Goal: Task Accomplishment & Management: Complete application form

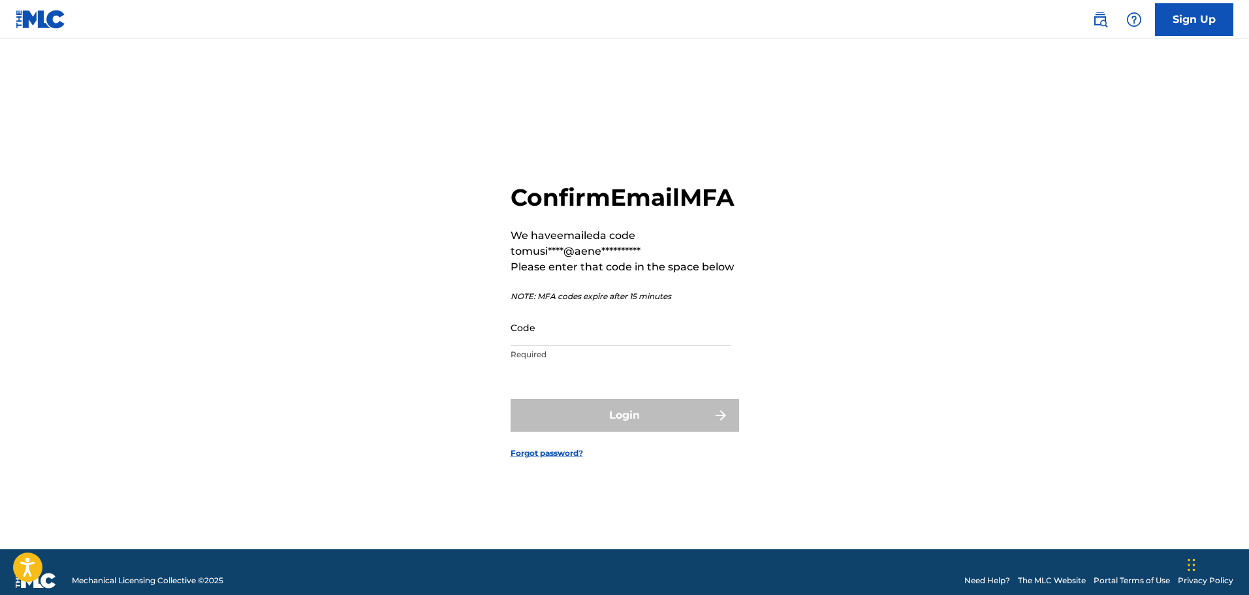
click at [675, 346] on input "Code" at bounding box center [621, 327] width 221 height 37
paste input "640299"
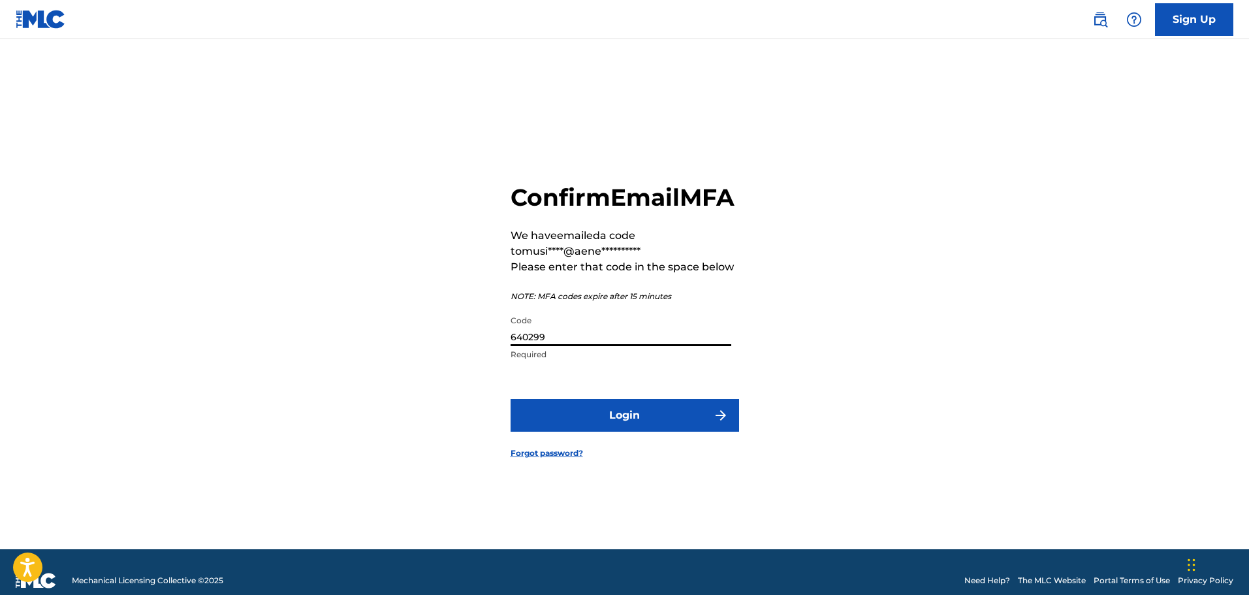
type input "640299"
click at [652, 432] on button "Login" at bounding box center [625, 415] width 229 height 33
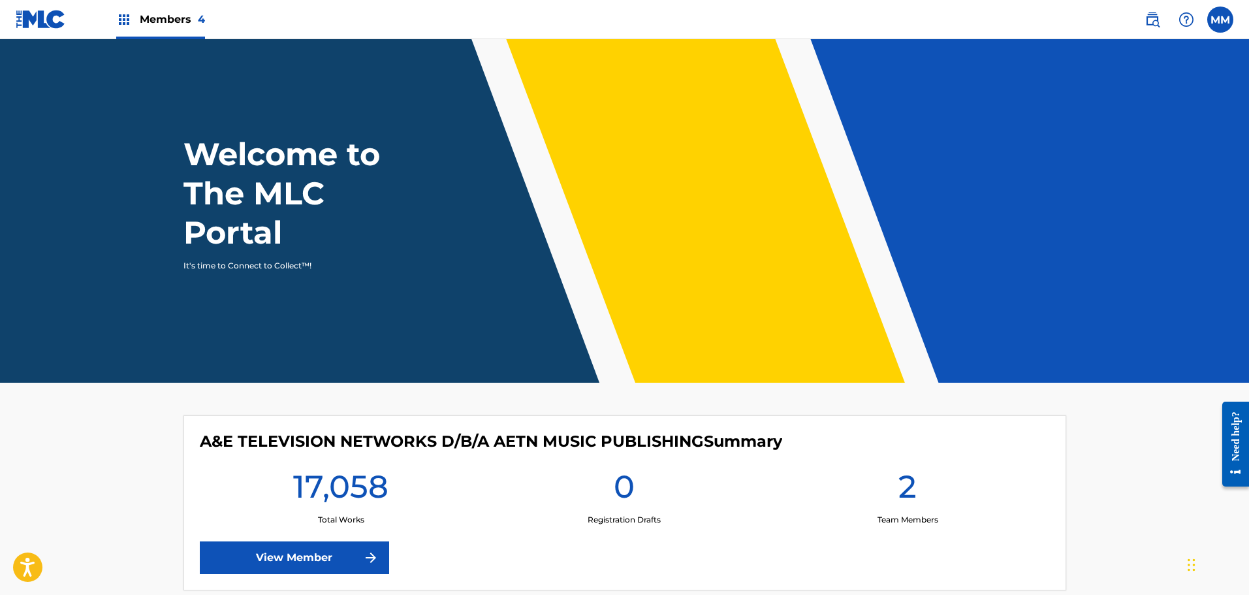
click at [176, 20] on span "Members 4" at bounding box center [172, 19] width 65 height 15
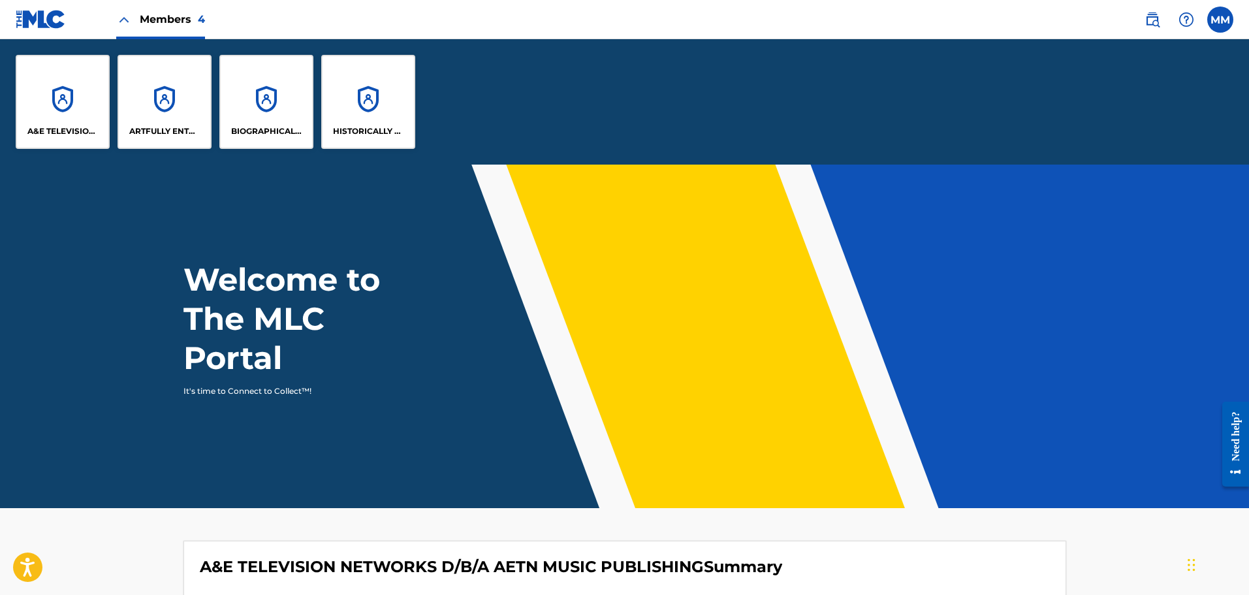
click at [1226, 18] on label at bounding box center [1220, 20] width 26 height 26
click at [1220, 20] on input "MM [PERSON_NAME] [EMAIL_ADDRESS][DOMAIN_NAME] Notification Preferences Profile …" at bounding box center [1220, 20] width 0 height 0
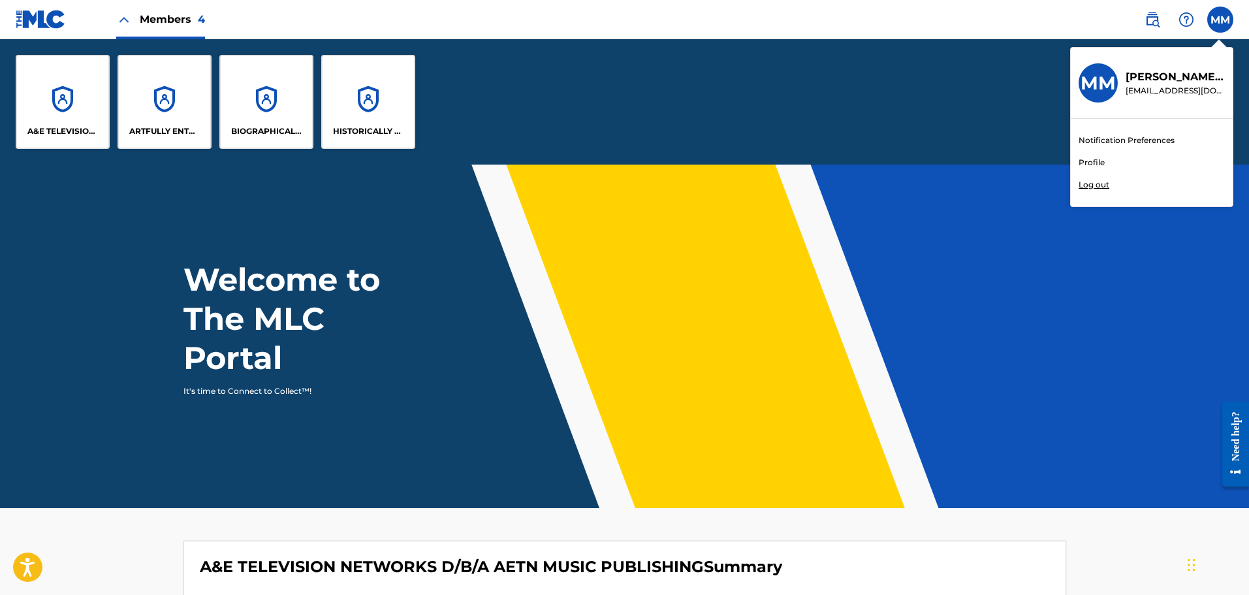
click at [1090, 161] on link "Profile" at bounding box center [1092, 163] width 26 height 12
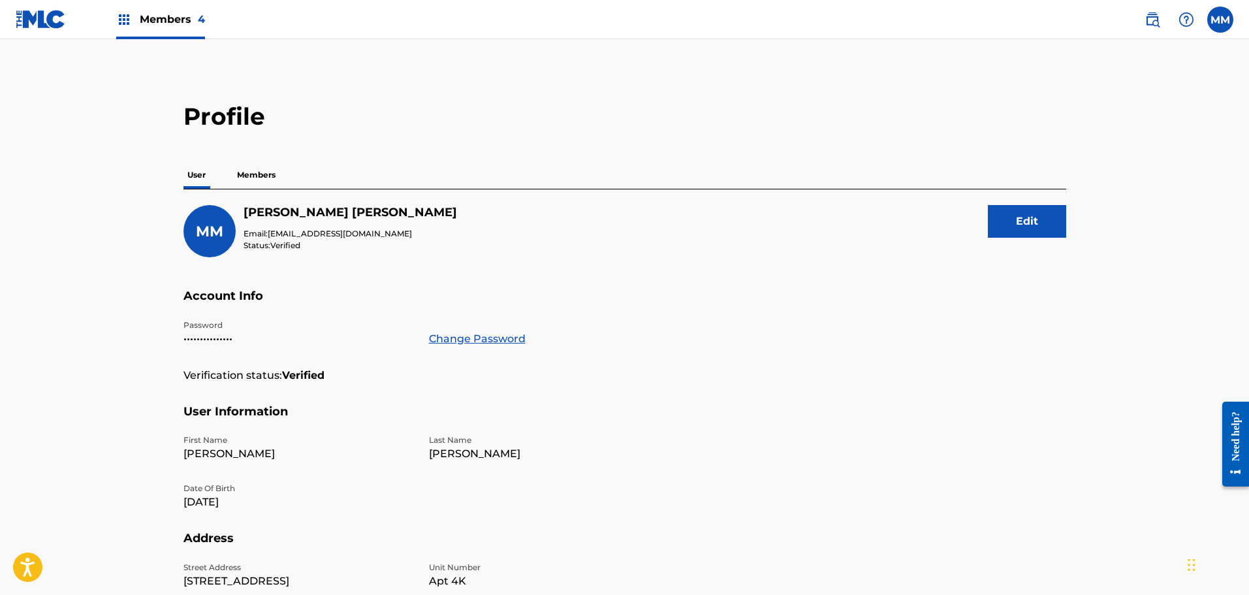
click at [249, 173] on p "Members" at bounding box center [256, 174] width 46 height 27
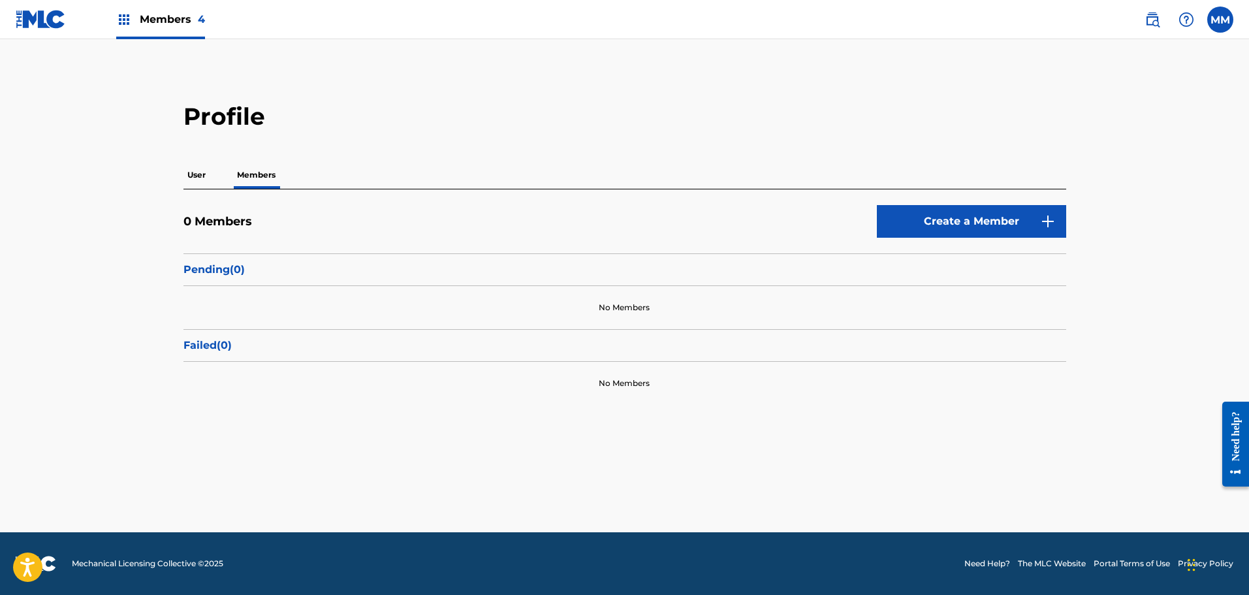
click at [191, 25] on span "Members 4" at bounding box center [172, 19] width 65 height 15
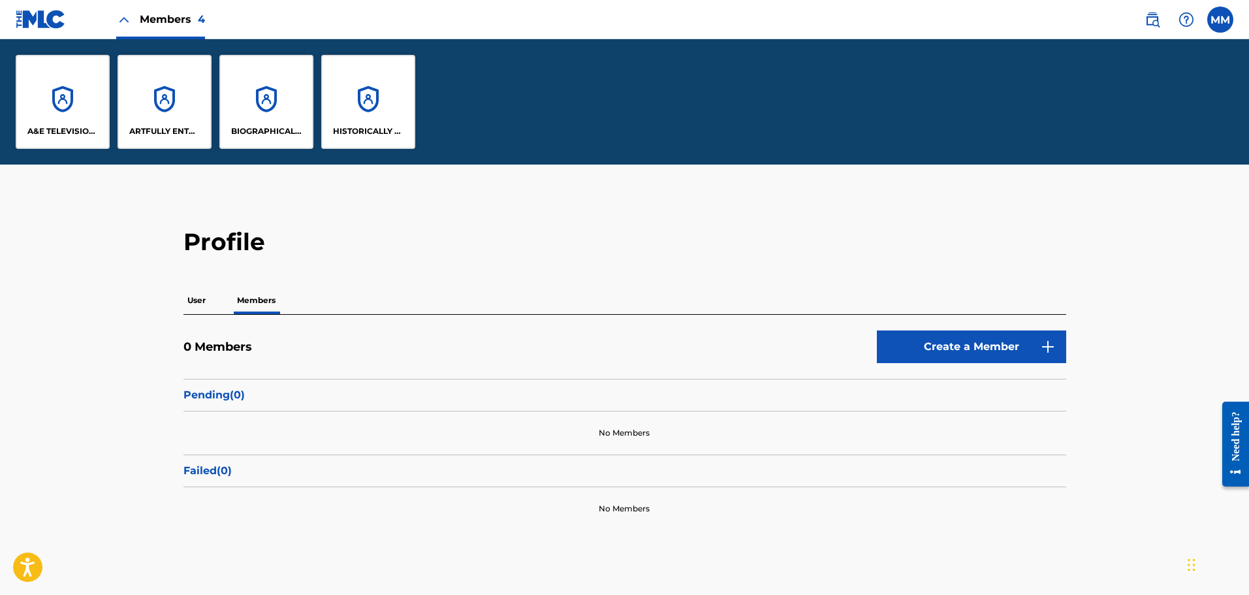
click at [116, 16] on img at bounding box center [124, 20] width 16 height 16
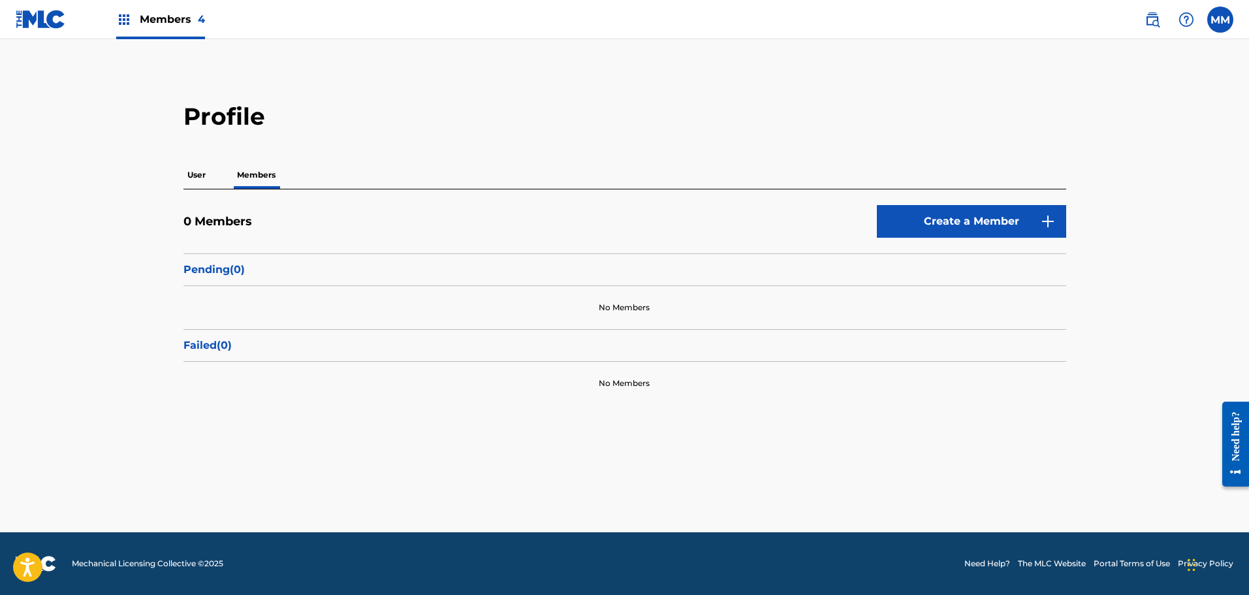
click at [46, 17] on img at bounding box center [41, 19] width 50 height 19
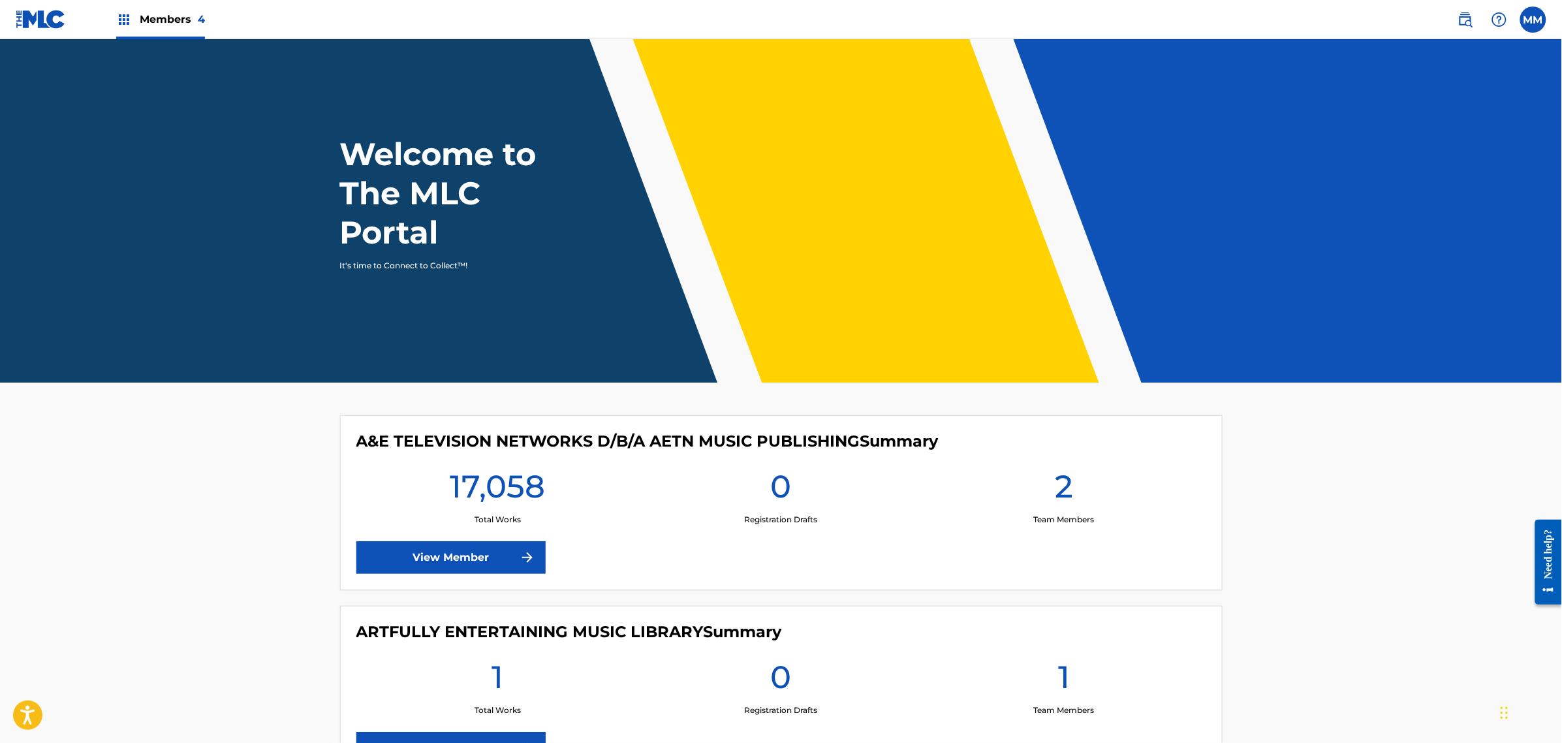
click at [140, 20] on span "Members 4" at bounding box center [172, 19] width 65 height 15
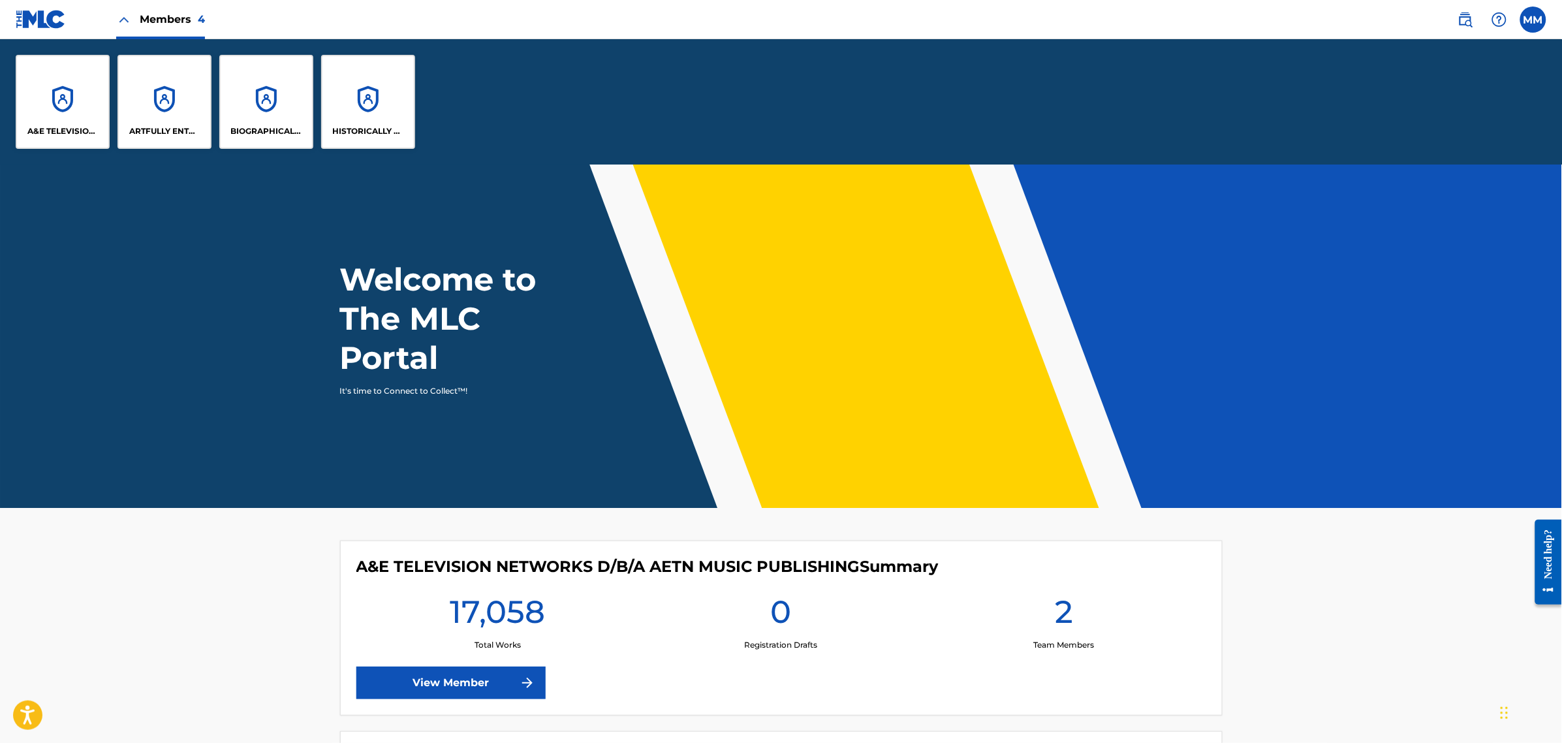
click at [1248, 20] on label at bounding box center [1534, 20] width 26 height 26
click at [1248, 20] on input "MM [PERSON_NAME] [EMAIL_ADDRESS][DOMAIN_NAME] Notification Preferences Profile …" at bounding box center [1534, 20] width 0 height 0
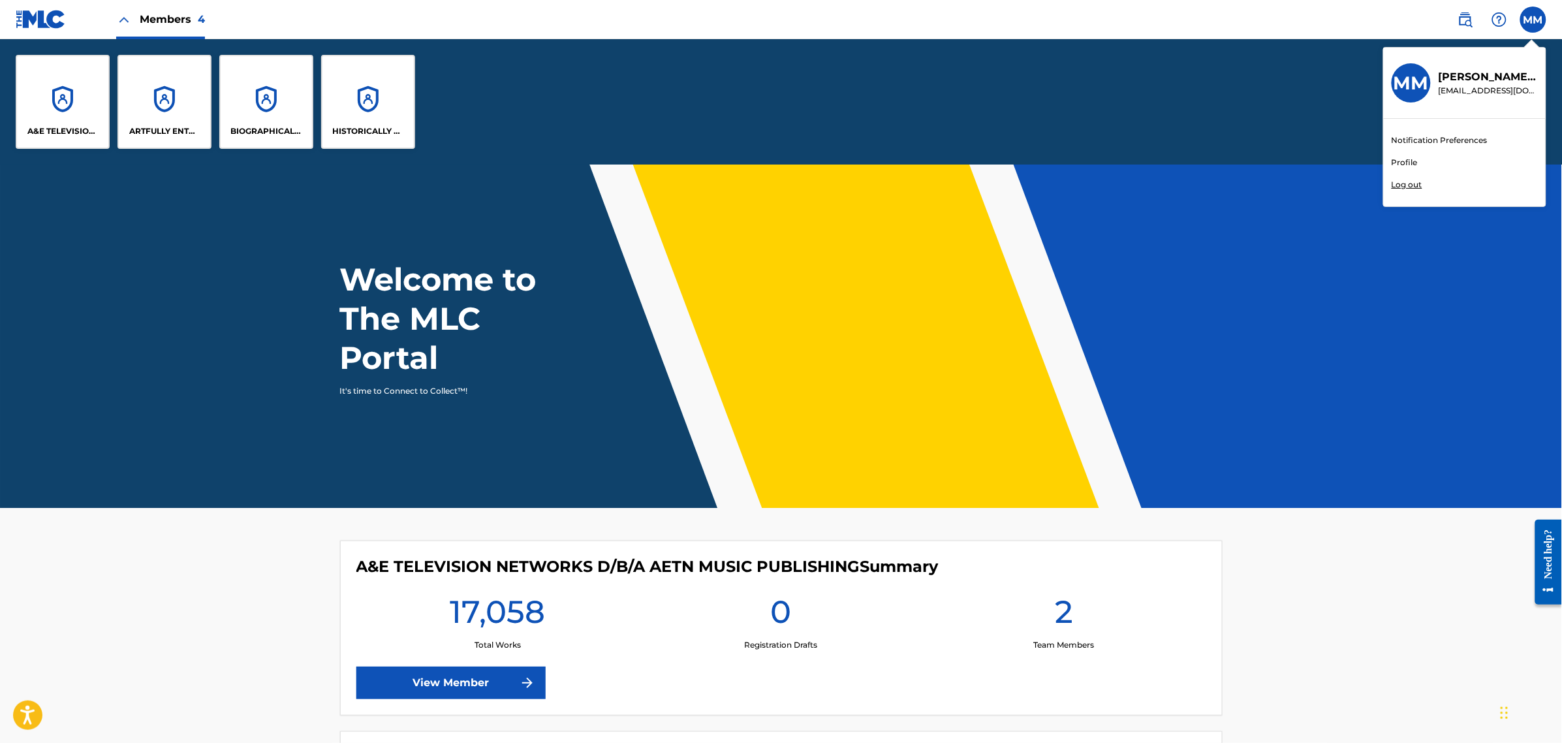
click at [1248, 163] on div "Notification Preferences Profile Log out" at bounding box center [1465, 162] width 162 height 87
click at [1248, 20] on input "MM [PERSON_NAME] [EMAIL_ADDRESS][DOMAIN_NAME] Notification Preferences Profile …" at bounding box center [1534, 20] width 0 height 0
click at [1248, 160] on link "Profile" at bounding box center [1405, 163] width 26 height 12
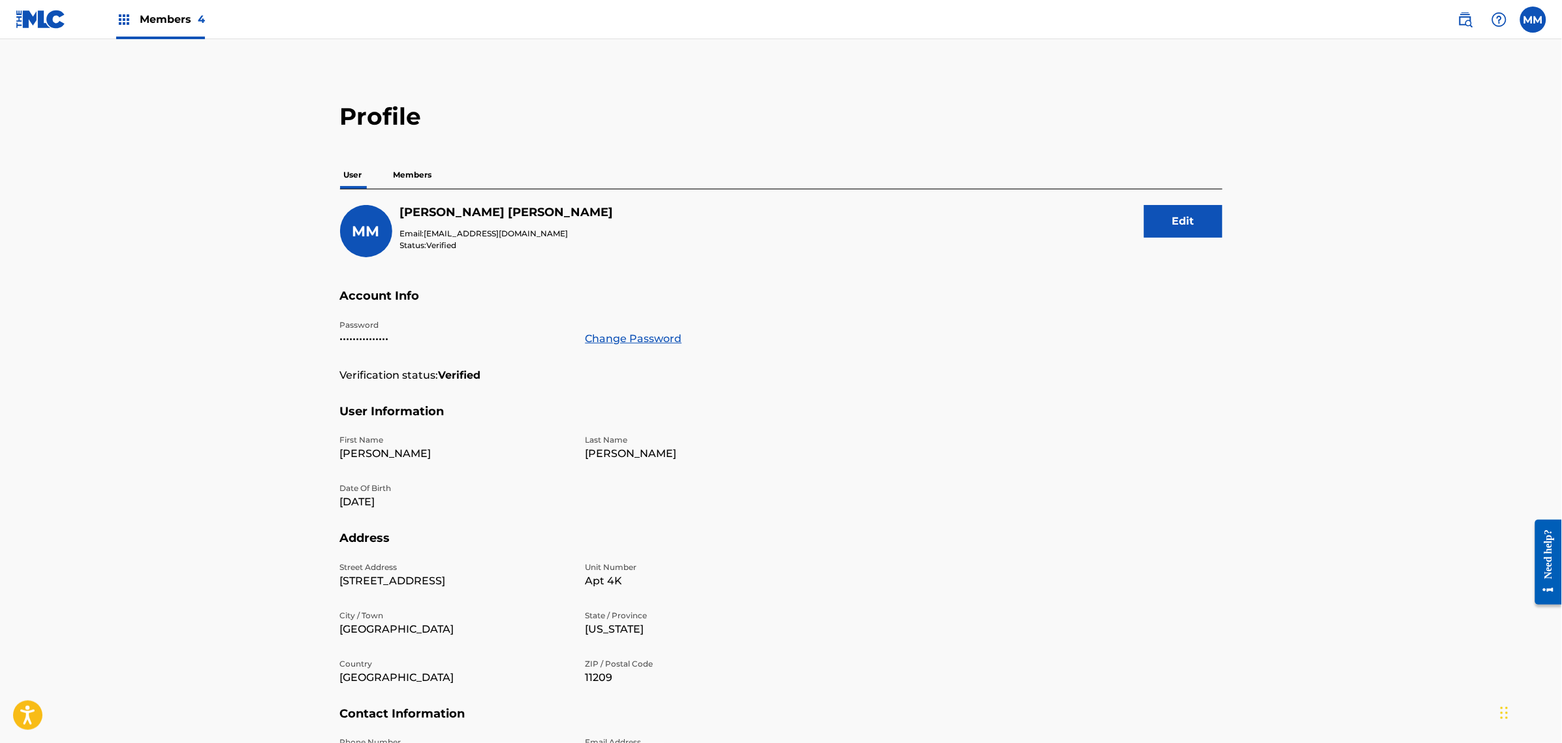
click at [421, 178] on p "Members" at bounding box center [413, 174] width 46 height 27
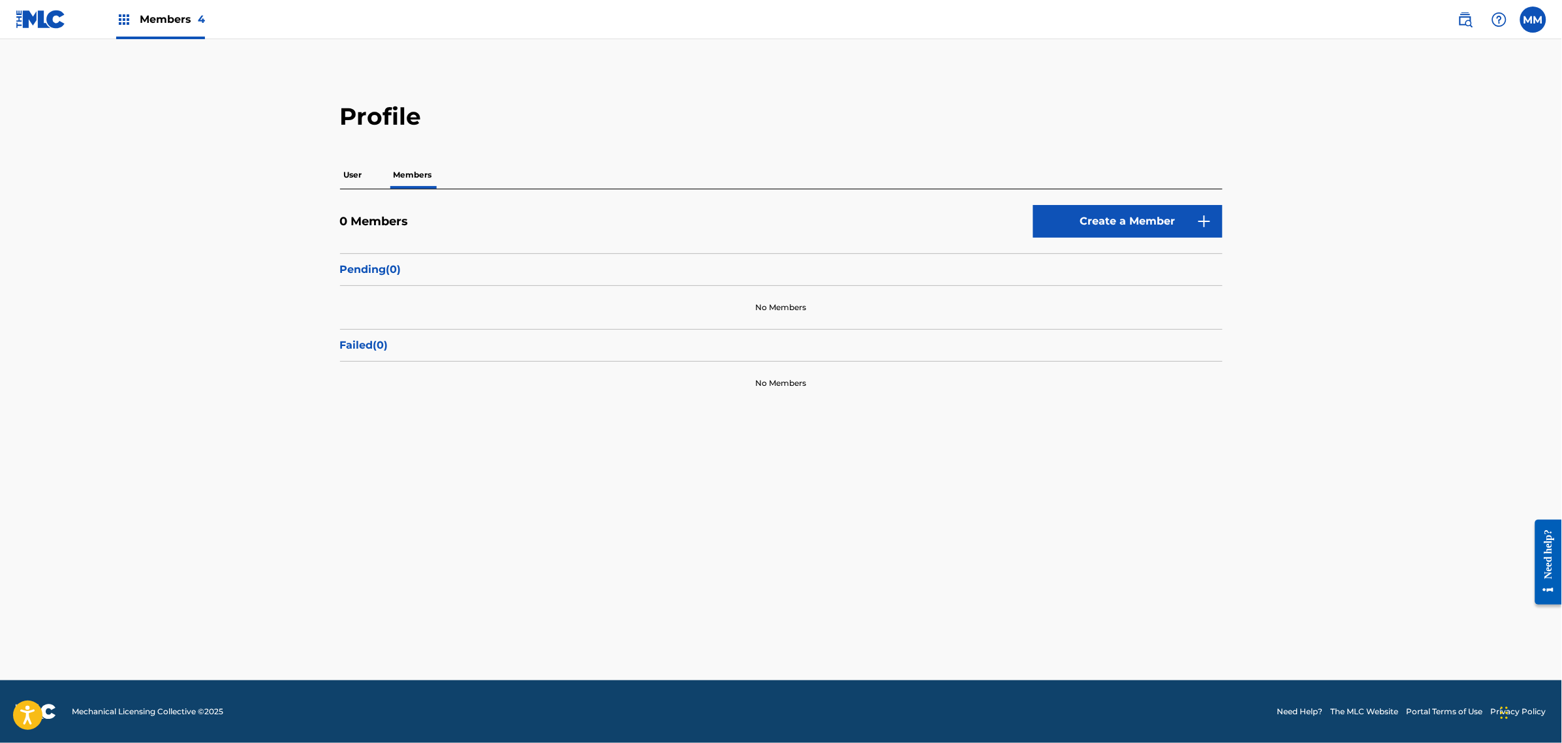
click at [1098, 229] on link "Create a Member" at bounding box center [1128, 221] width 189 height 33
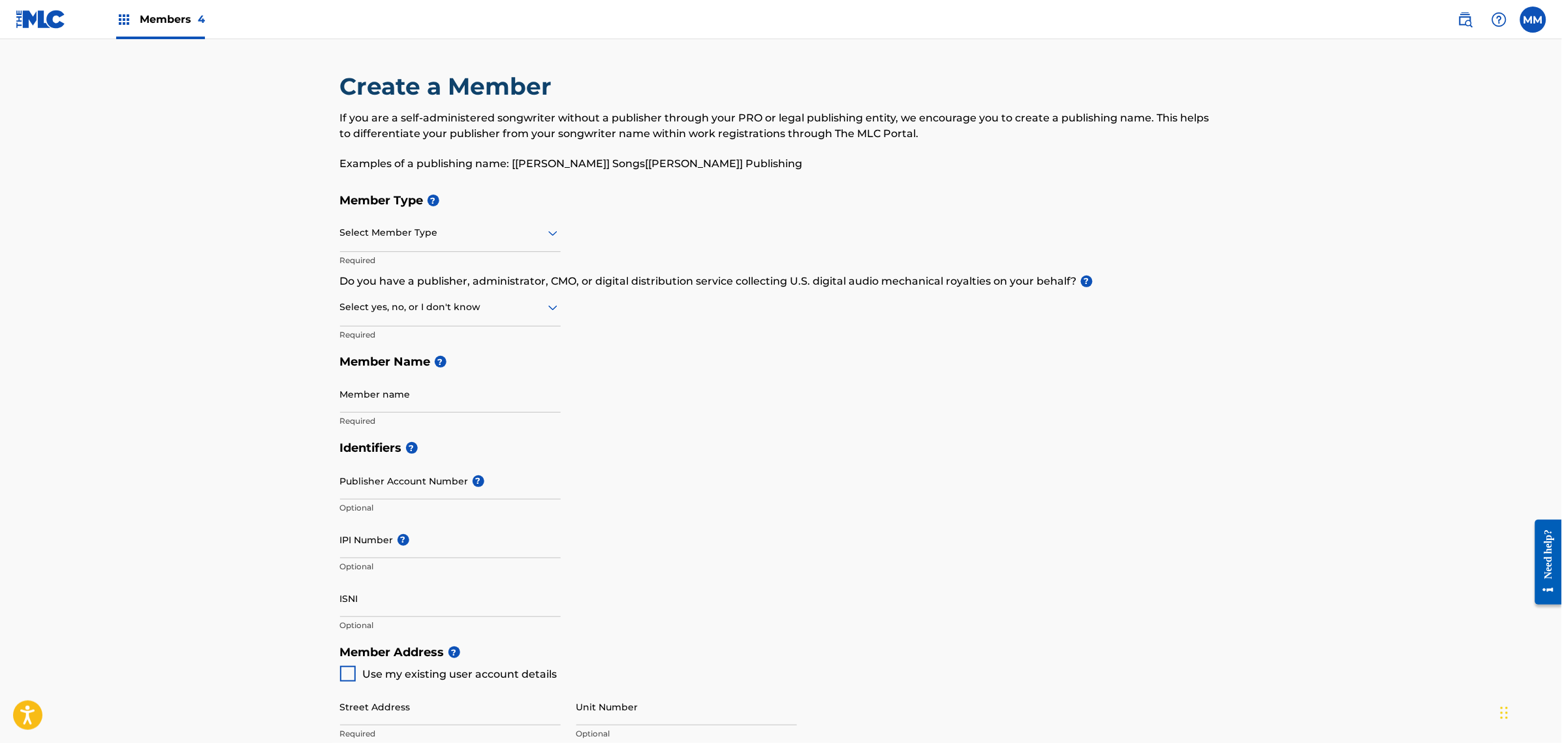
click at [562, 233] on div "Member Type ? Select Member Type Required Do you have a publisher, administrato…" at bounding box center [781, 310] width 883 height 247
click at [519, 235] on div at bounding box center [450, 233] width 221 height 16
click at [444, 304] on div "Publisher" at bounding box center [450, 295] width 219 height 29
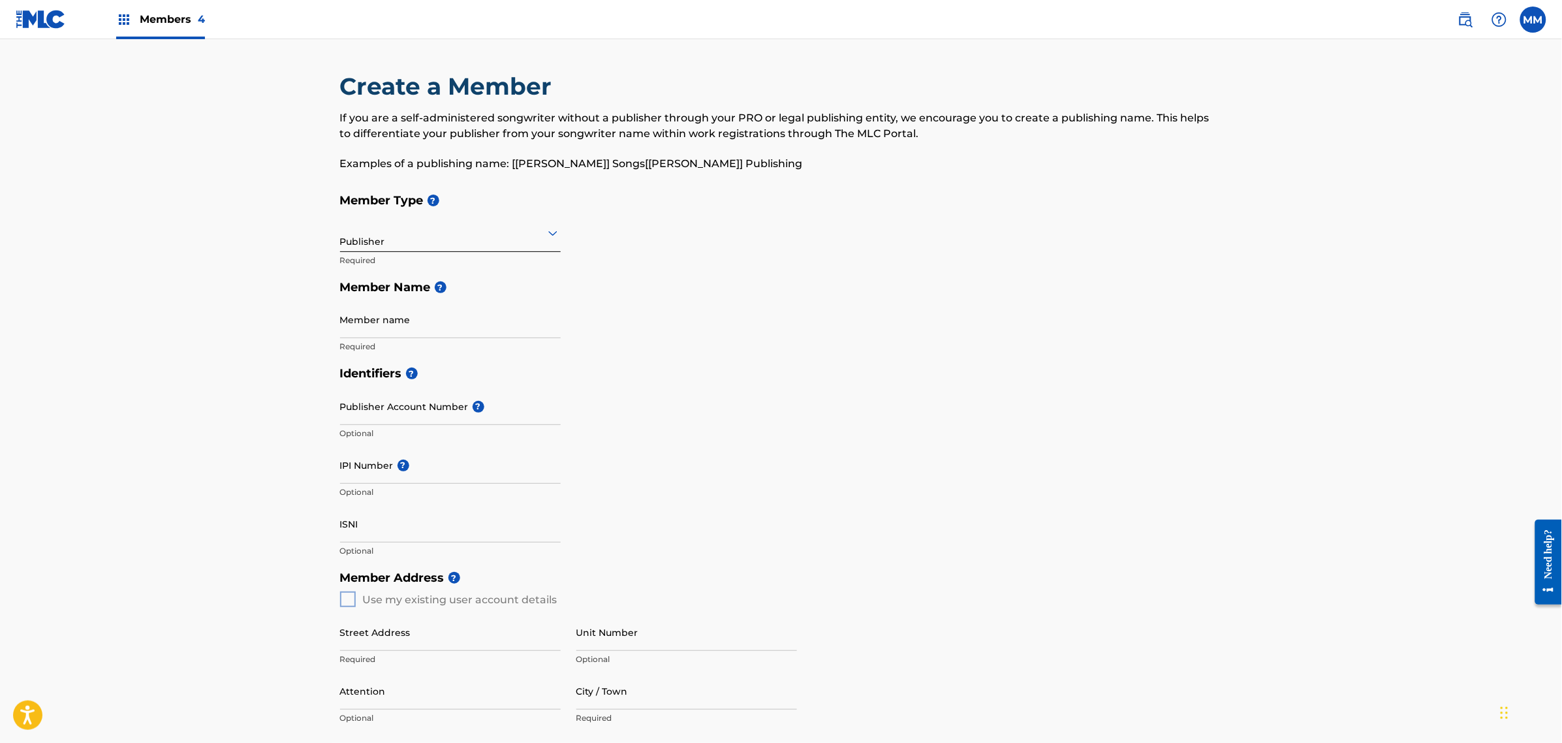
drag, startPoint x: 1123, startPoint y: 441, endPoint x: 1099, endPoint y: 435, distance: 25.0
click at [1123, 441] on div "Identifiers ? Publisher Account Number ? Optional IPI Number ? Optional ISNI Op…" at bounding box center [781, 462] width 883 height 204
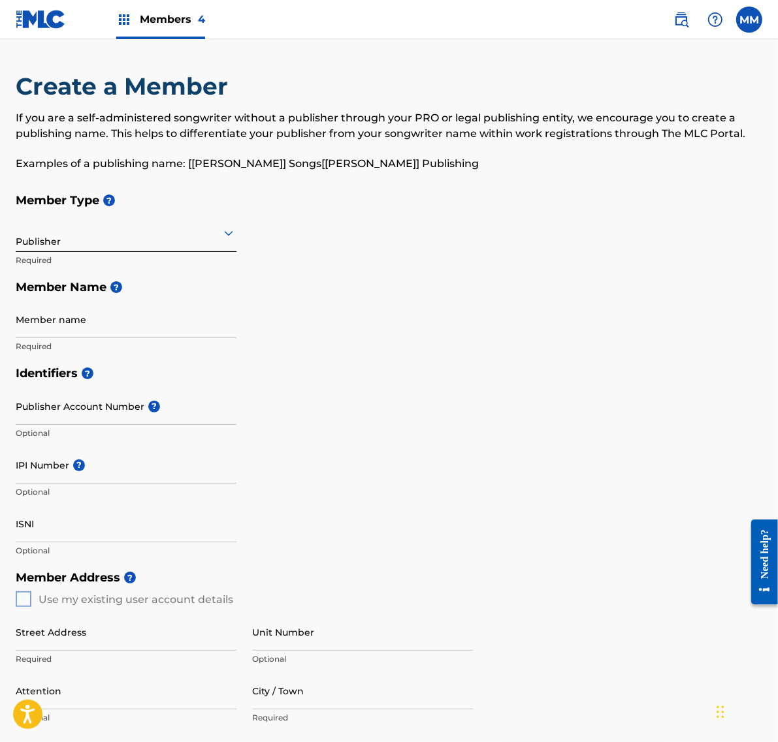
click at [116, 247] on div "Publisher" at bounding box center [126, 233] width 221 height 32
click at [116, 246] on div "Publisher" at bounding box center [126, 233] width 221 height 32
click at [59, 324] on input "Member name" at bounding box center [126, 319] width 221 height 37
type input "Angel Soft Music"
click at [125, 408] on input "Publisher Account Number ?" at bounding box center [126, 406] width 221 height 37
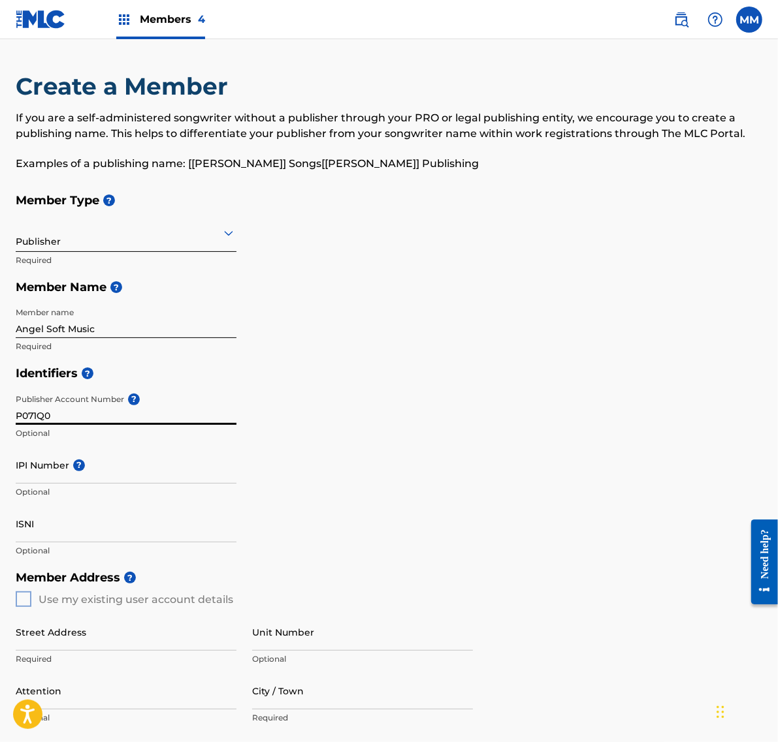
type input "P071Q0"
click at [112, 475] on input "IPI Number ?" at bounding box center [126, 465] width 221 height 37
paste input "1030321829"
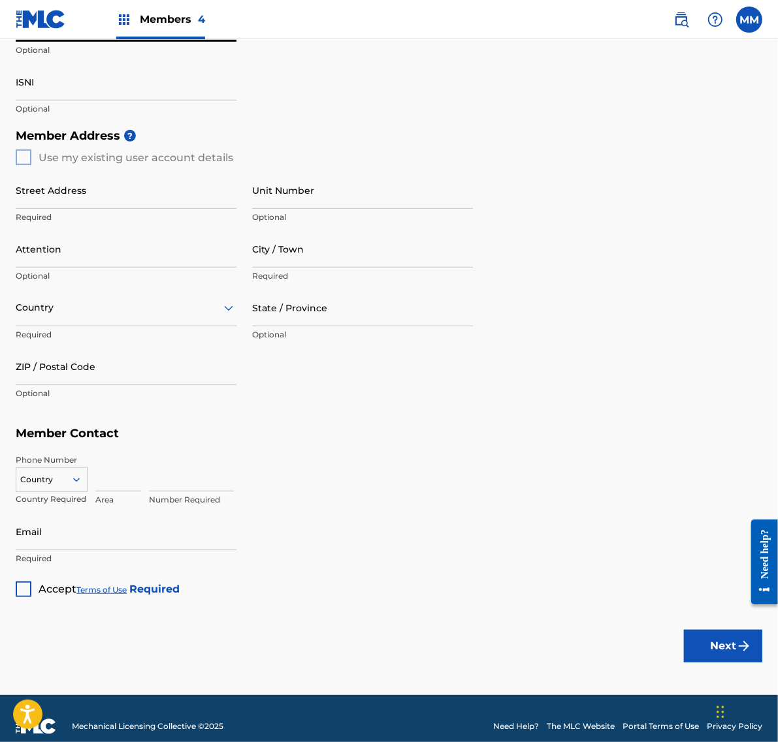
scroll to position [457, 0]
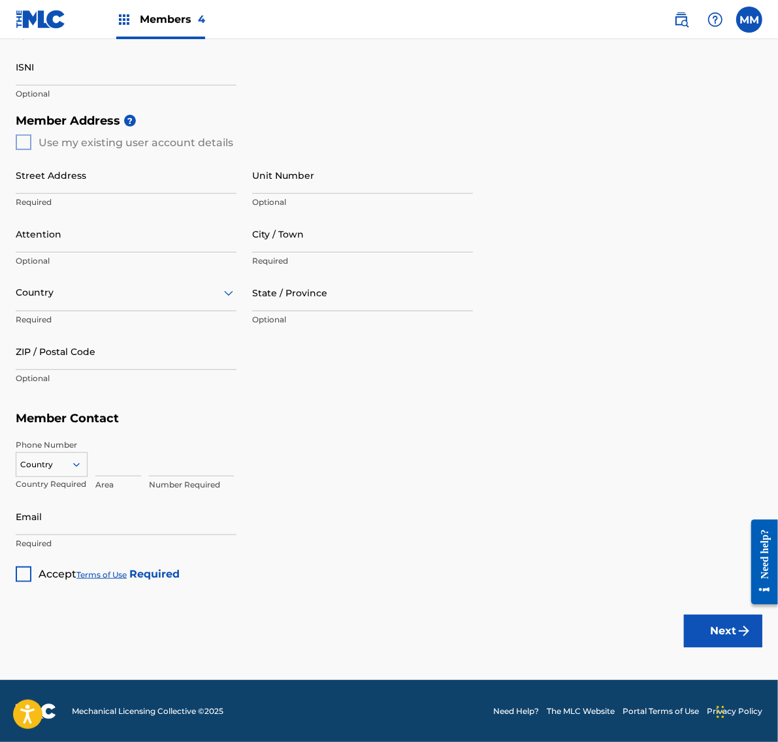
type input "1030321829"
click at [25, 139] on div "Member Address ? Use my existing user account details Street Address Required U…" at bounding box center [389, 256] width 746 height 298
click at [43, 145] on div "Member Address ? Use my existing user account details Street Address Required U…" at bounding box center [389, 256] width 746 height 298
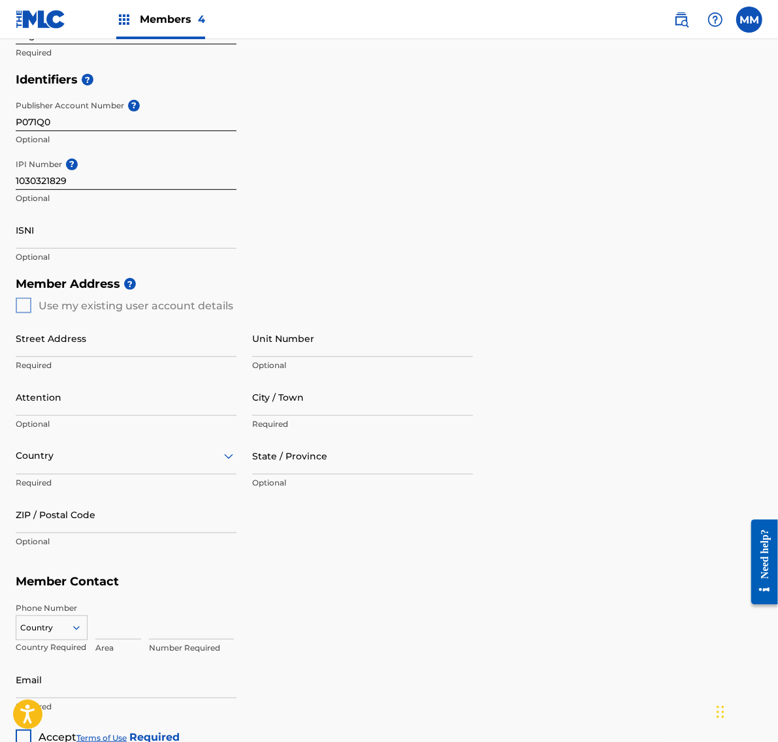
click at [144, 341] on input "Street Address" at bounding box center [126, 338] width 221 height 37
type input "[STREET_ADDRESS]"
click at [302, 402] on input "City / Town" at bounding box center [362, 397] width 221 height 37
type input "[US_STATE]"
type input "[GEOGRAPHIC_DATA]"
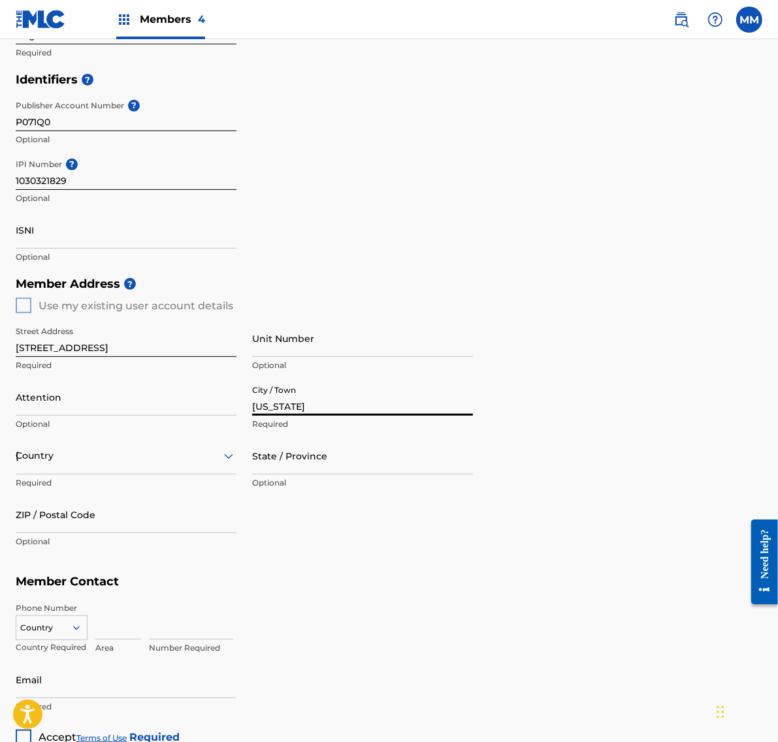
type input "NY"
type input "10017"
type input "[PERSON_NAME][EMAIL_ADDRESS][PERSON_NAME][DOMAIN_NAME]"
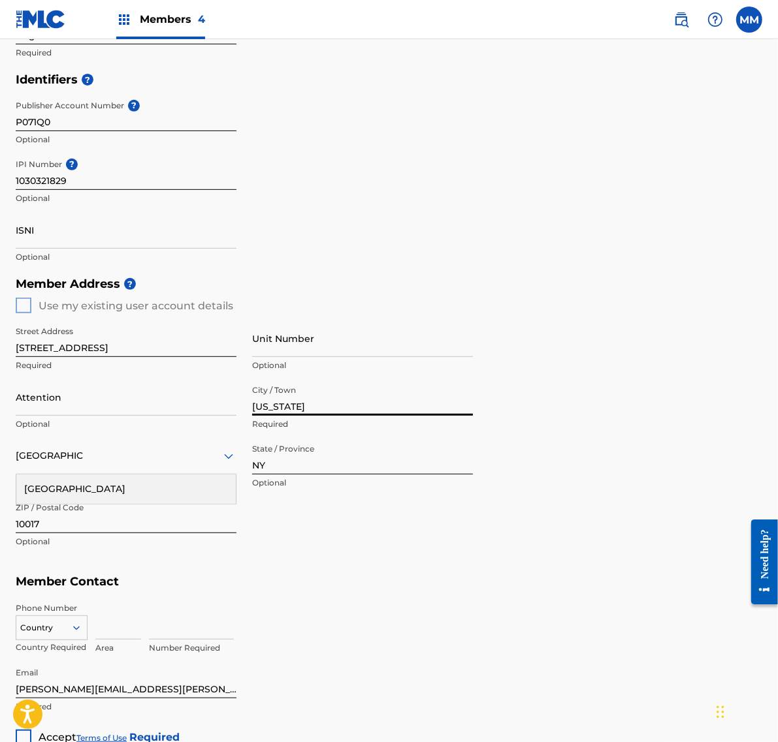
click at [426, 586] on h5 "Member Contact" at bounding box center [389, 582] width 746 height 28
click at [338, 546] on div "Street Address [STREET_ADDRESS] Required Unit Number Optional Attention Optiona…" at bounding box center [244, 437] width 457 height 248
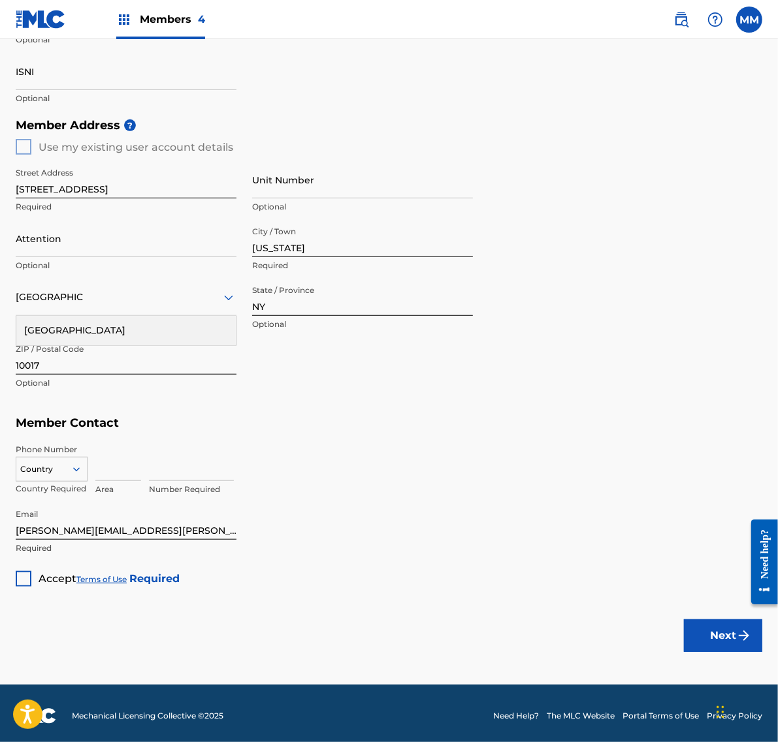
scroll to position [457, 0]
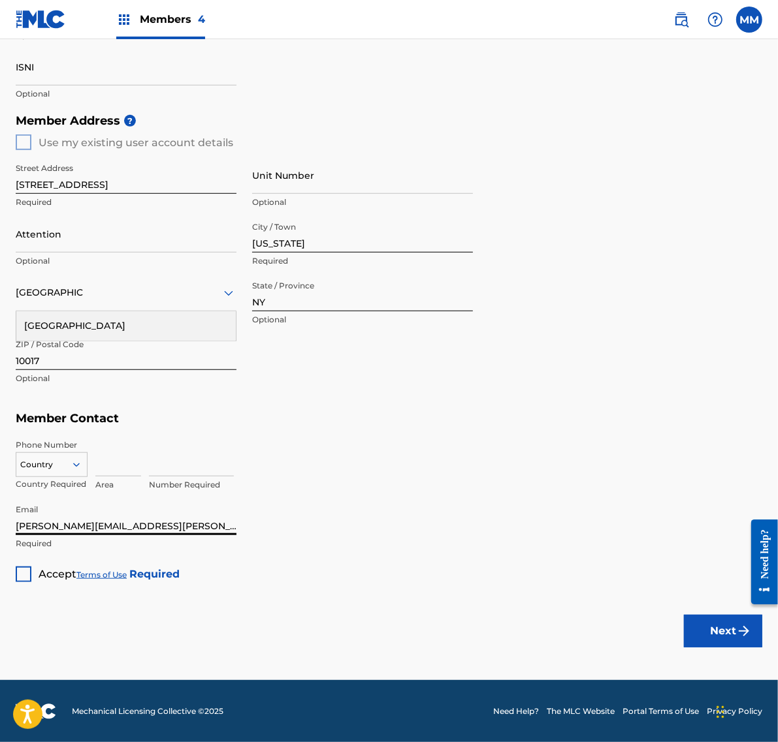
click at [112, 527] on input "[PERSON_NAME][EMAIL_ADDRESS][PERSON_NAME][DOMAIN_NAME]" at bounding box center [126, 516] width 221 height 37
drag, startPoint x: 494, startPoint y: 496, endPoint x: 458, endPoint y: 501, distance: 36.3
click at [493, 496] on div "Number Required" at bounding box center [455, 468] width 613 height 59
click at [109, 460] on input at bounding box center [118, 457] width 46 height 37
click at [304, 466] on div "Number Required" at bounding box center [455, 468] width 613 height 59
